Goal: Use online tool/utility: Utilize a website feature to perform a specific function

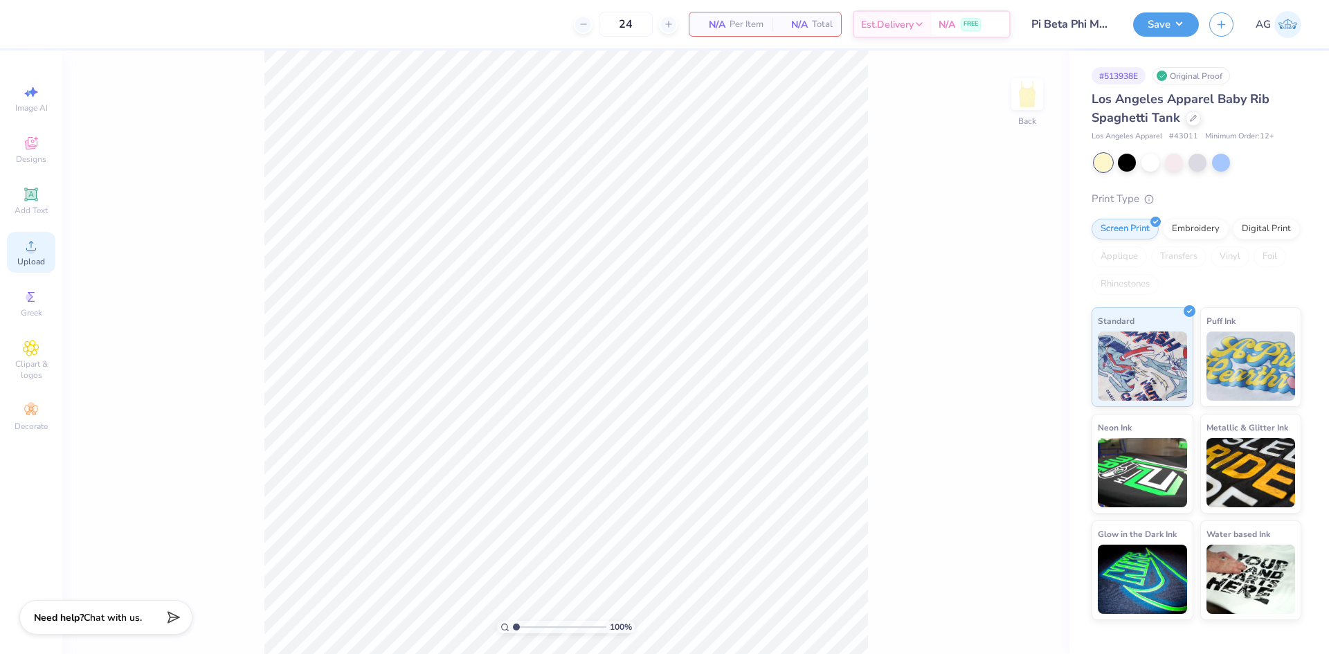
click at [48, 254] on div "Upload" at bounding box center [31, 252] width 48 height 41
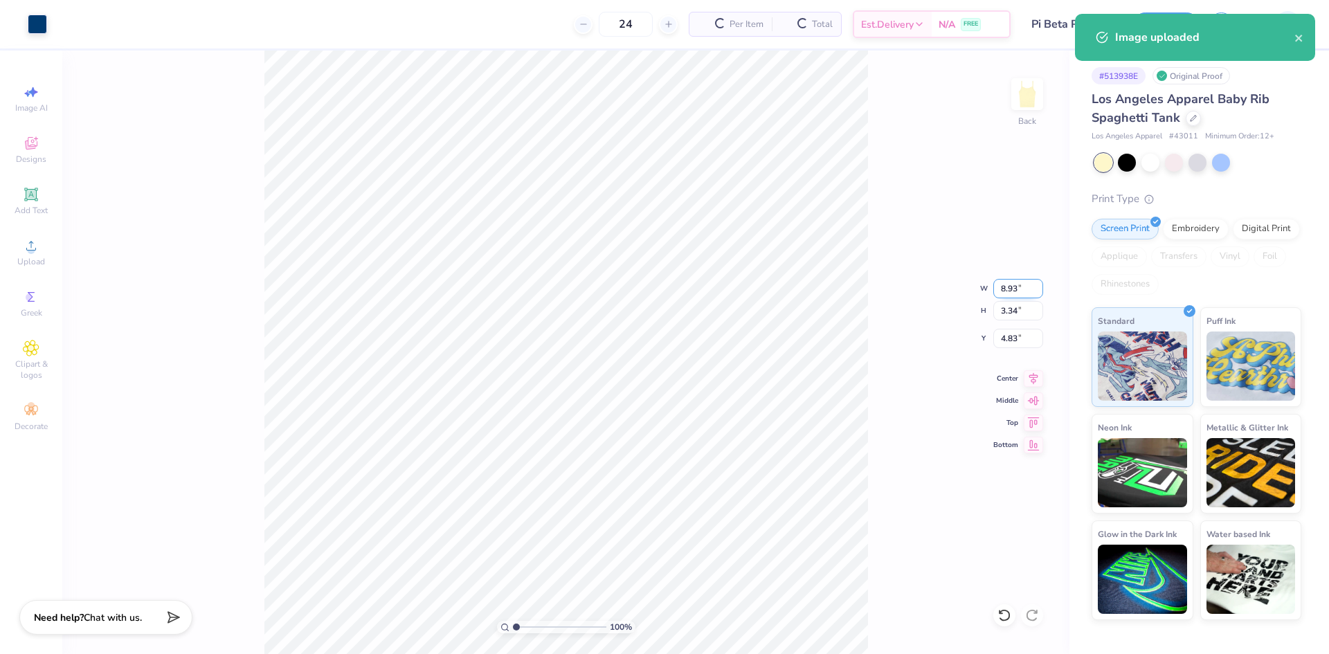
click at [1017, 280] on input "8.93" at bounding box center [1018, 288] width 50 height 19
type input "7.00"
type input "2.62"
type input "5.19"
click at [1012, 328] on div "100 % Back W 7.00 7.00 " H 2.62 2.62 " Y 5.19 5.19 " Center Middle Top Bottom" at bounding box center [565, 352] width 1007 height 603
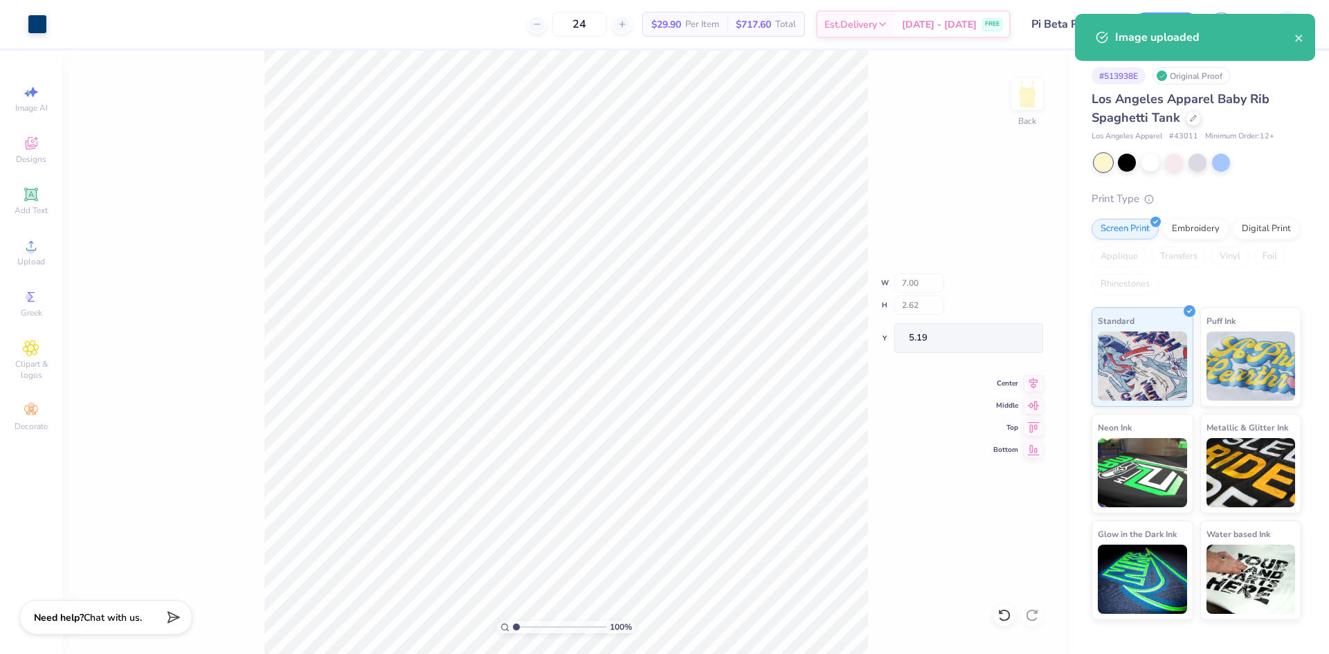
click at [1014, 336] on div "100 % Back W 7.00 H 2.62 Y 5.19 Center Middle Top Bottom" at bounding box center [565, 352] width 1007 height 603
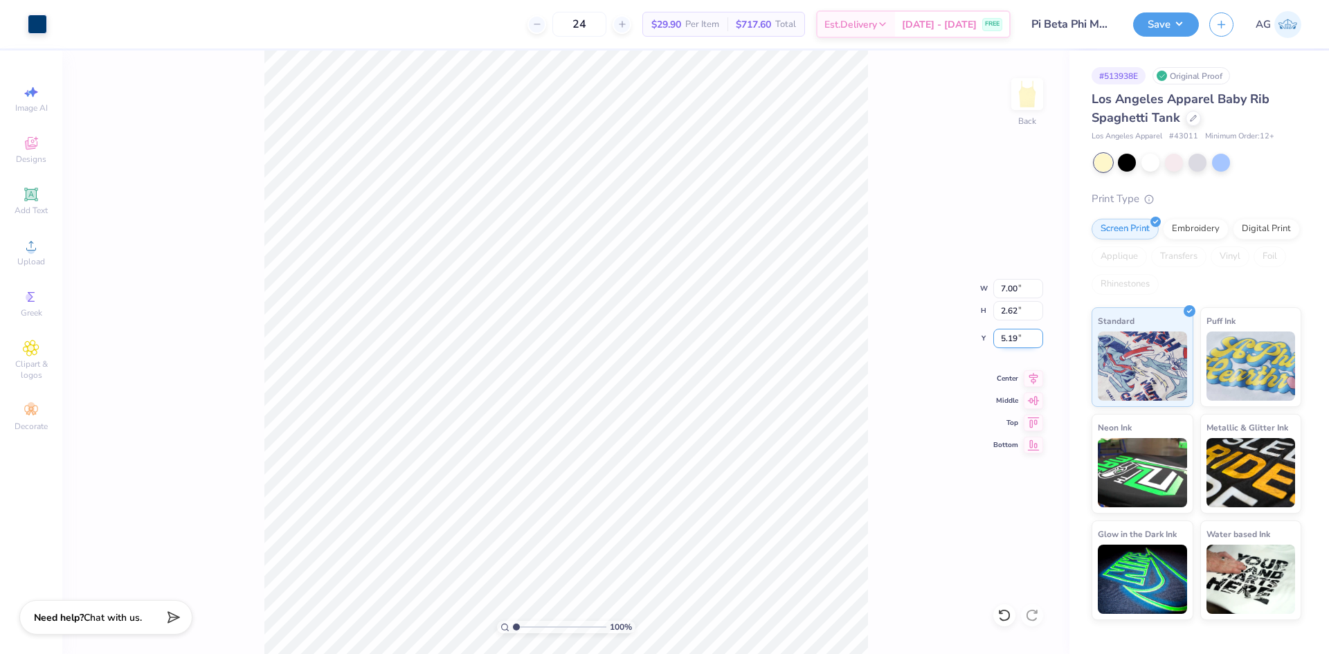
click at [1011, 329] on input "5.19" at bounding box center [1018, 338] width 50 height 19
type input "2.50"
click at [870, 362] on div "100 % Back W 7.00 7.00 " H 2.62 2.62 " Y 2.50 2.50 " Center Middle Top Bottom" at bounding box center [565, 352] width 1007 height 603
click at [1147, 26] on button "Save" at bounding box center [1166, 22] width 66 height 24
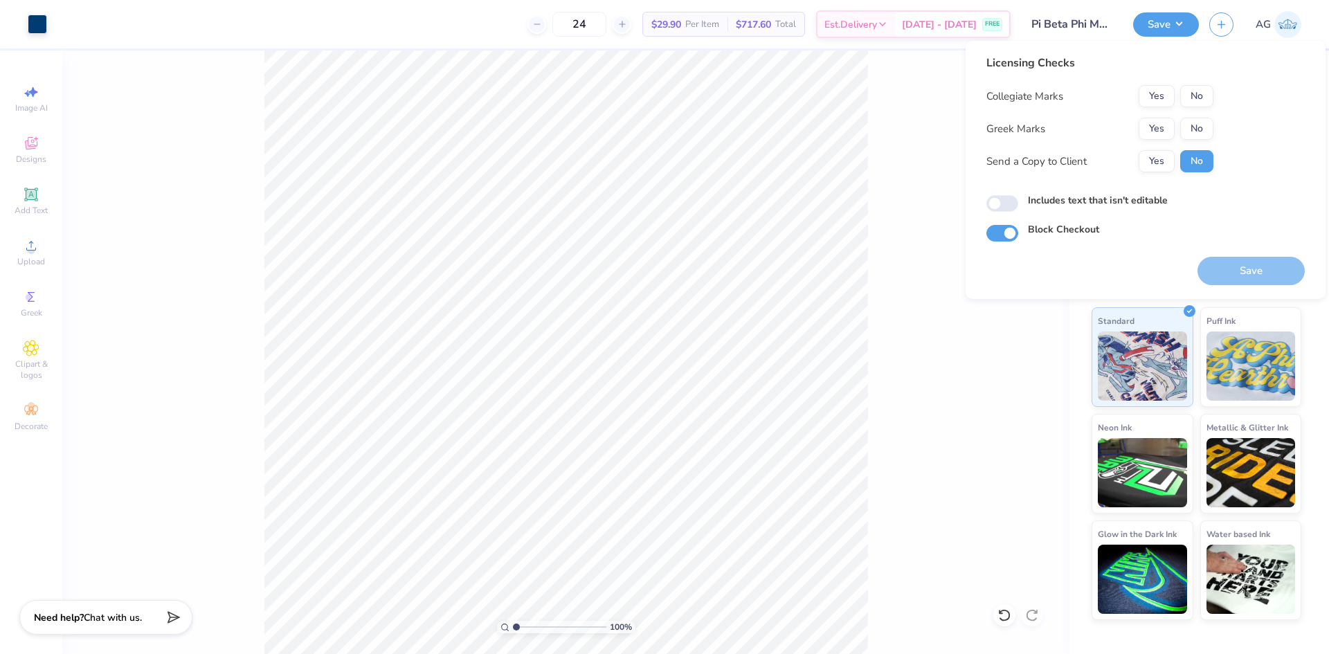
click at [1186, 84] on div "Licensing Checks Collegiate Marks Yes No Greek Marks Yes No Send a Copy to Clie…" at bounding box center [1099, 119] width 227 height 128
click at [1201, 97] on button "No" at bounding box center [1196, 96] width 33 height 22
click at [1161, 122] on button "Yes" at bounding box center [1156, 129] width 36 height 22
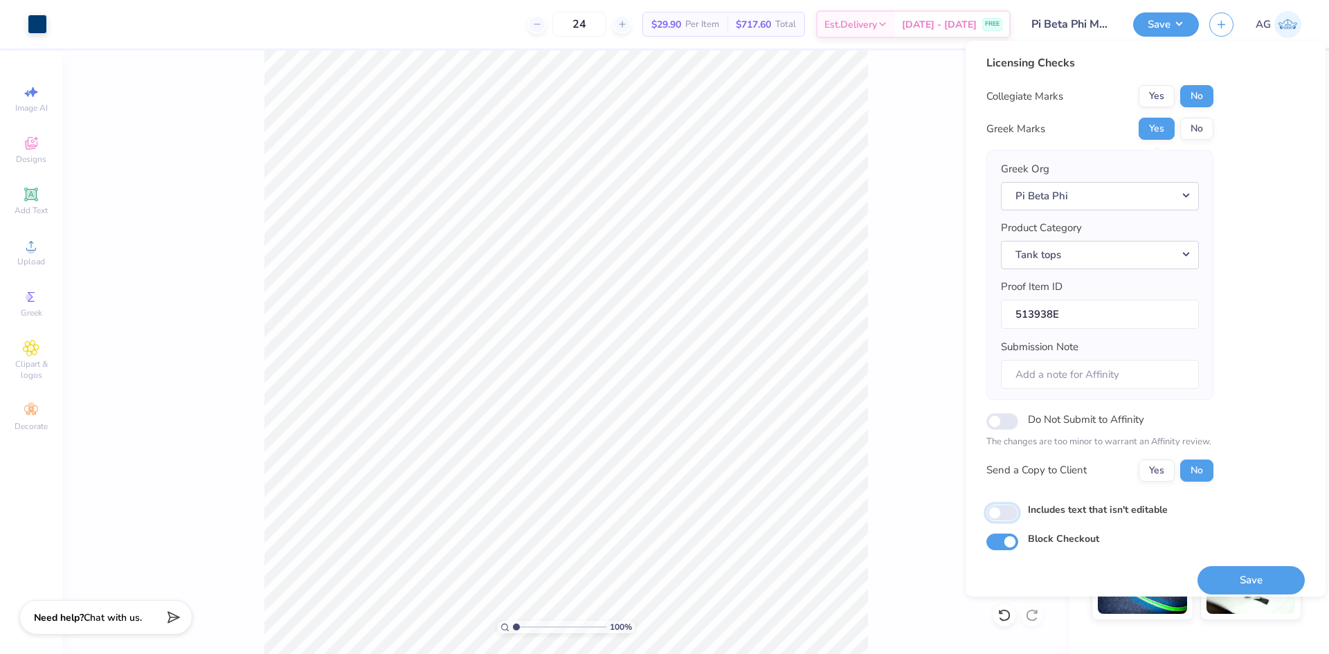
click at [1013, 515] on input "Includes text that isn't editable" at bounding box center [1002, 513] width 32 height 17
checkbox input "true"
click at [958, 296] on div "100 % Back" at bounding box center [565, 352] width 1007 height 603
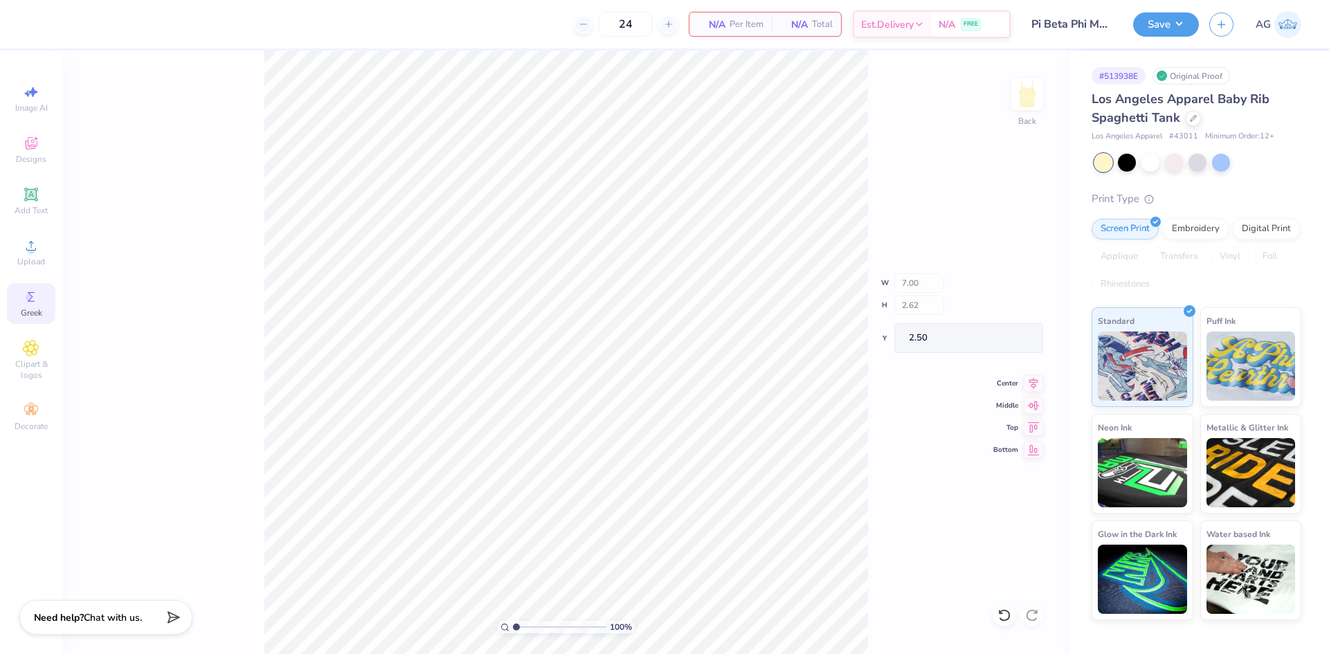
click at [33, 303] on icon at bounding box center [31, 297] width 17 height 17
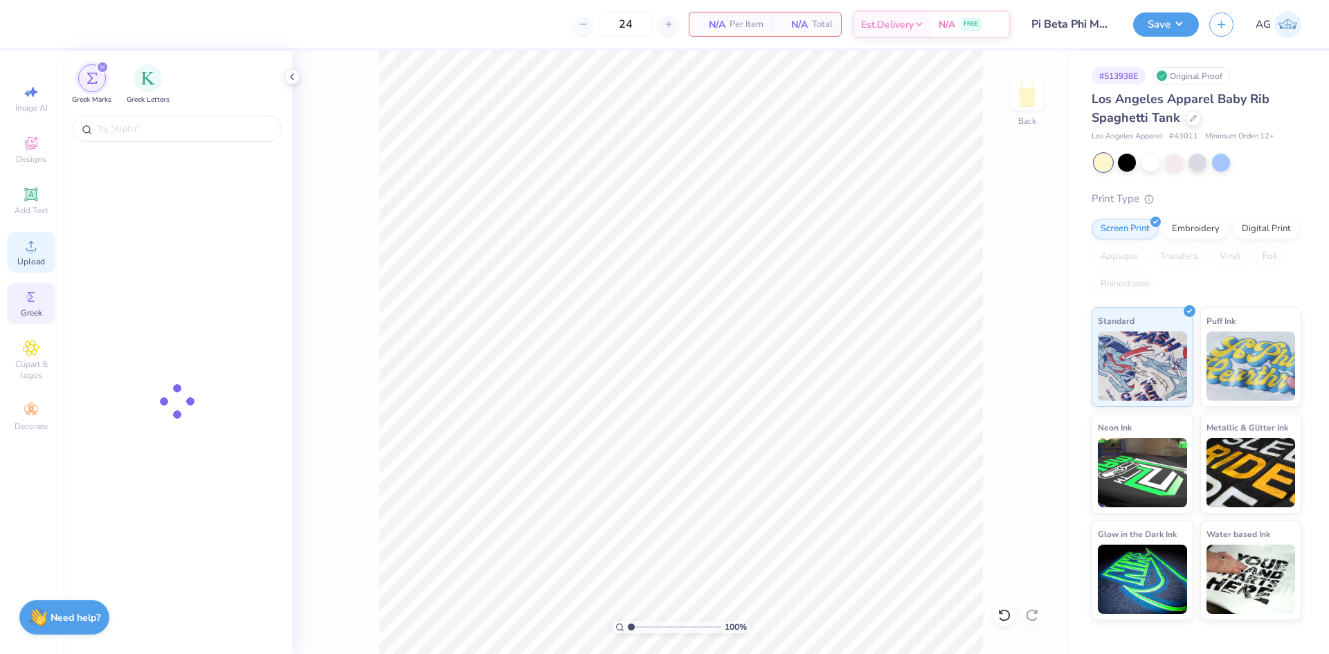
click at [32, 257] on span "Upload" at bounding box center [31, 261] width 28 height 11
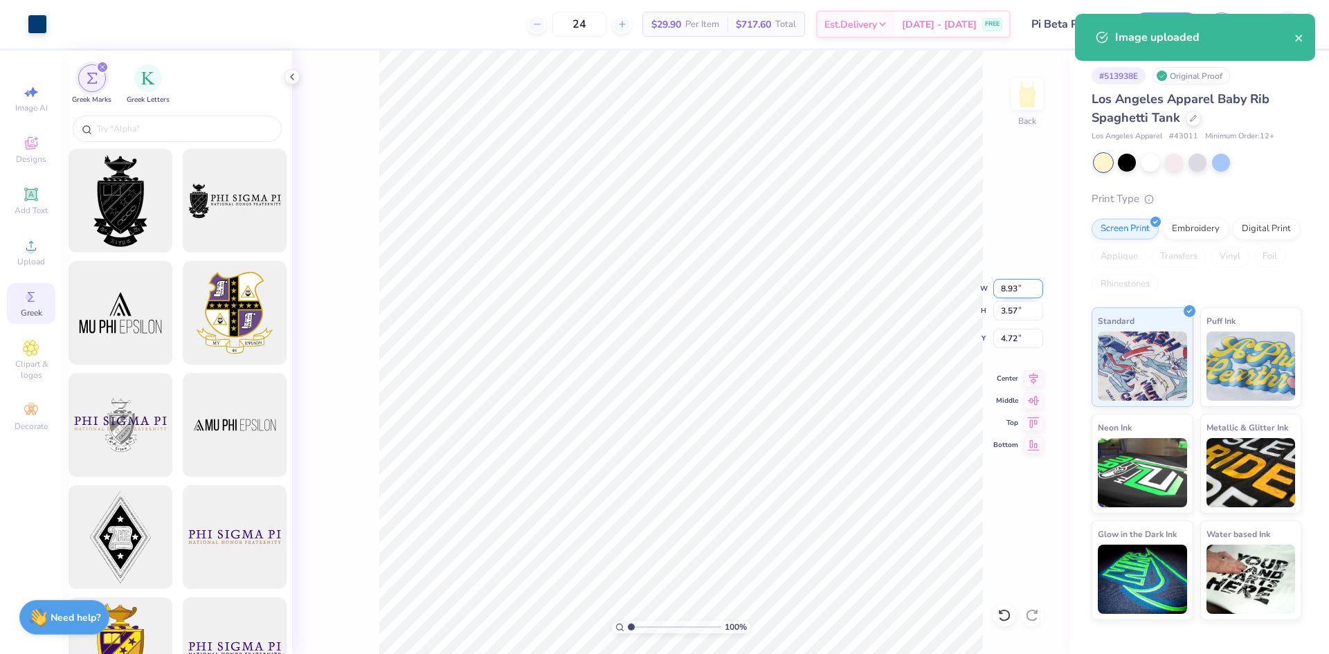
click at [1021, 284] on input "8.93" at bounding box center [1018, 288] width 50 height 19
type input "7.00"
type input "2.79"
type input "5.10"
click at [1013, 347] on div "100 % Back W 7.00 7.00 " H 2.79 2.79 " Y 5.10 5.10 " Center Middle Top Bottom" at bounding box center [680, 352] width 777 height 603
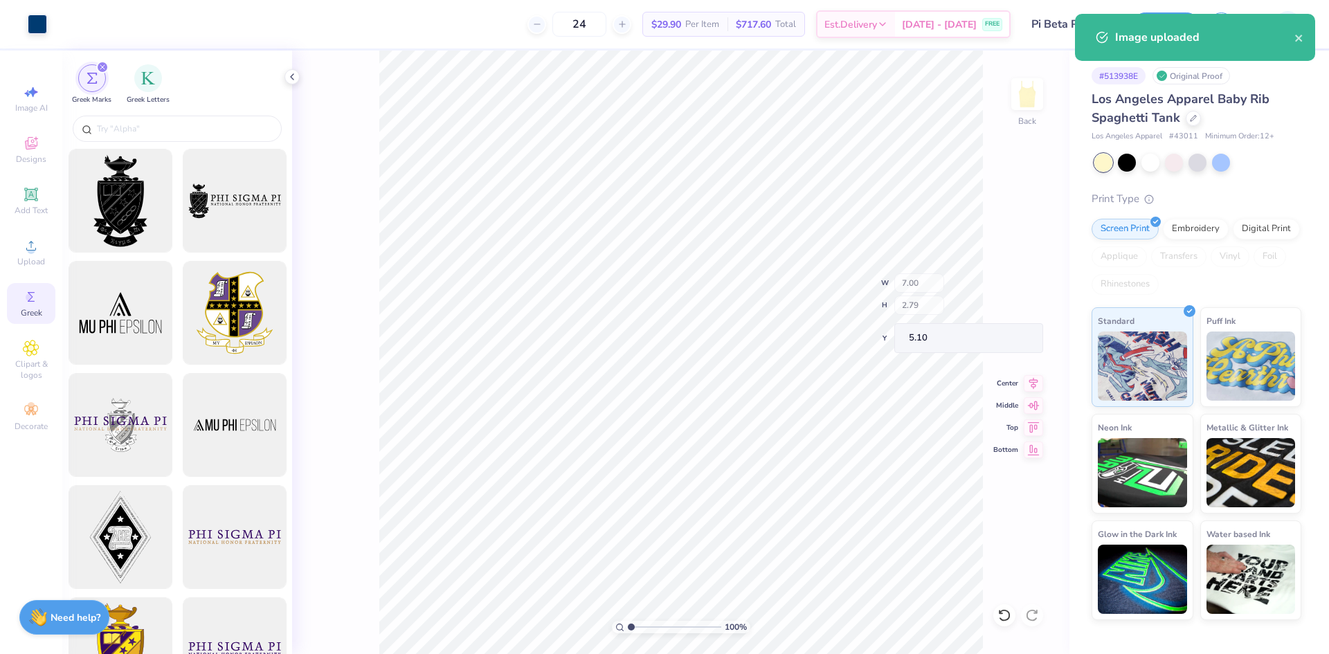
click at [1007, 340] on div "100 % Back W 7.00 H 2.79 Y 5.10 Center Middle Top Bottom" at bounding box center [680, 352] width 777 height 603
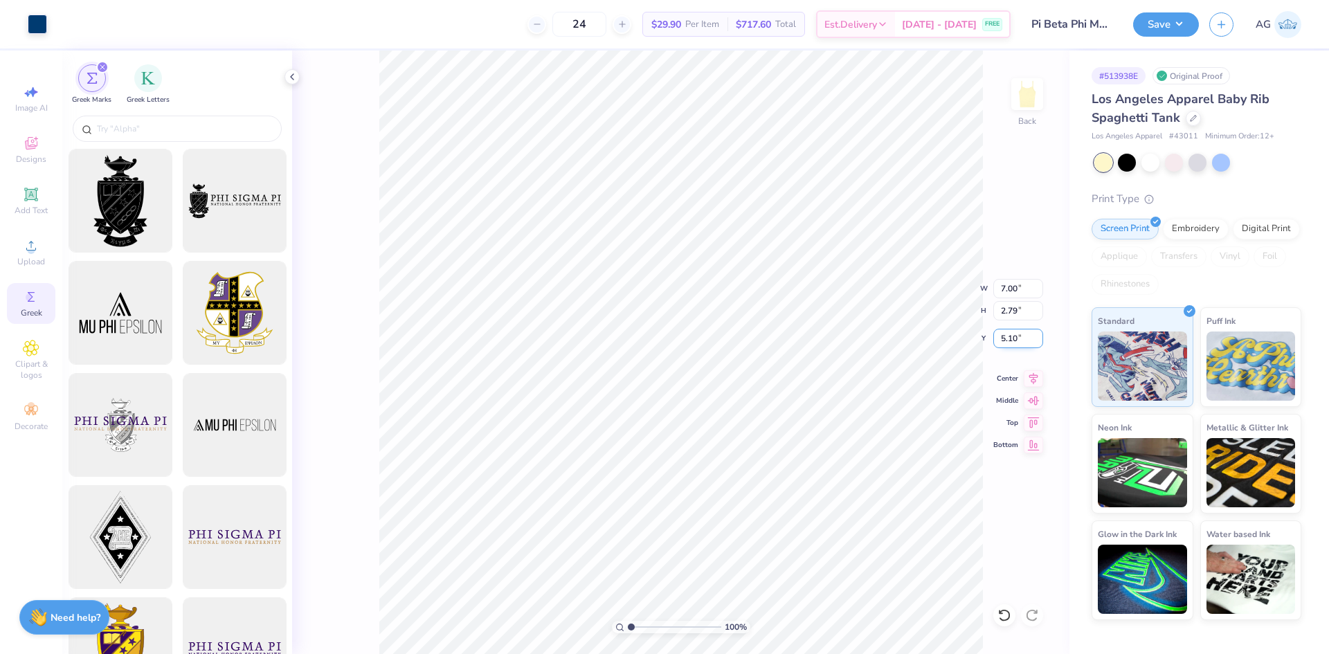
click at [1006, 329] on input "5.10" at bounding box center [1018, 338] width 50 height 19
type input "2.50"
click at [1028, 379] on icon at bounding box center [1033, 376] width 19 height 17
